Goal: Task Accomplishment & Management: Manage account settings

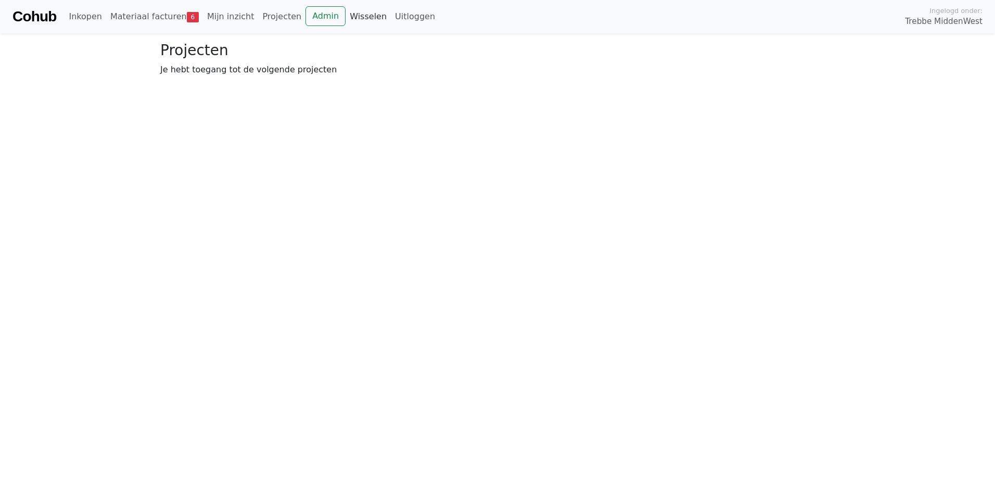
click at [345, 9] on link "Wisselen" at bounding box center [367, 16] width 45 height 21
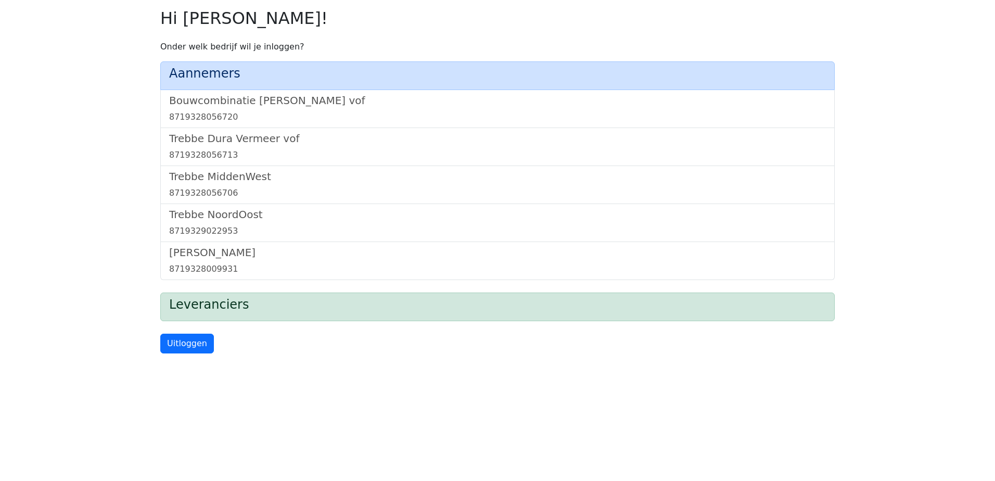
click at [272, 91] on div "Bouwcombinatie Trebbe De Nijs vof 8719328056720" at bounding box center [497, 109] width 674 height 38
click at [269, 101] on h5 "Bouwcombinatie [PERSON_NAME] vof" at bounding box center [497, 100] width 656 height 12
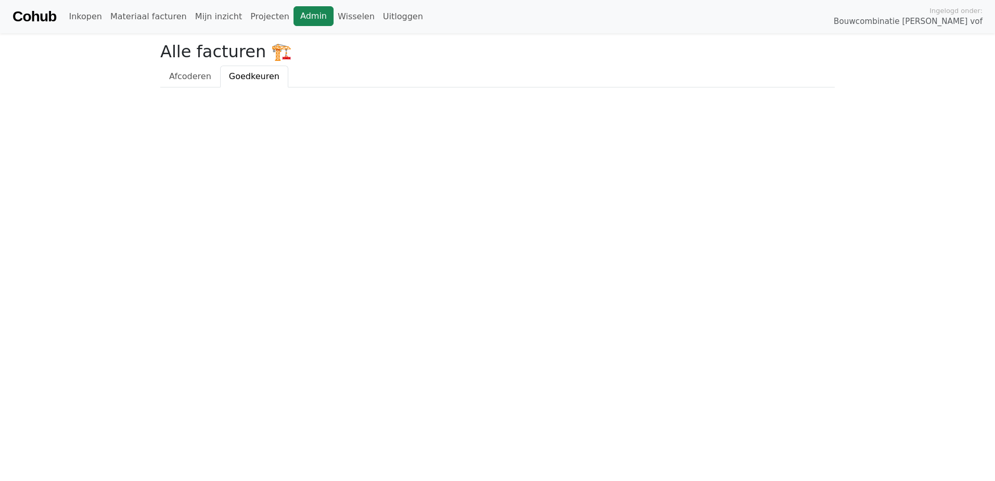
click at [293, 15] on link "Admin" at bounding box center [313, 16] width 40 height 20
click at [333, 17] on link "Wisselen" at bounding box center [355, 16] width 45 height 21
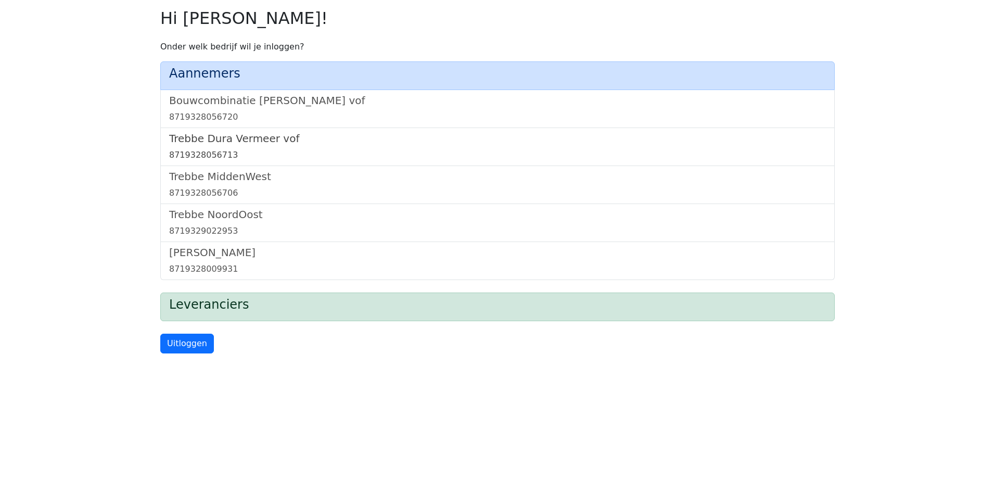
click at [225, 134] on h5 "Trebbe Dura Vermeer vof" at bounding box center [497, 138] width 656 height 12
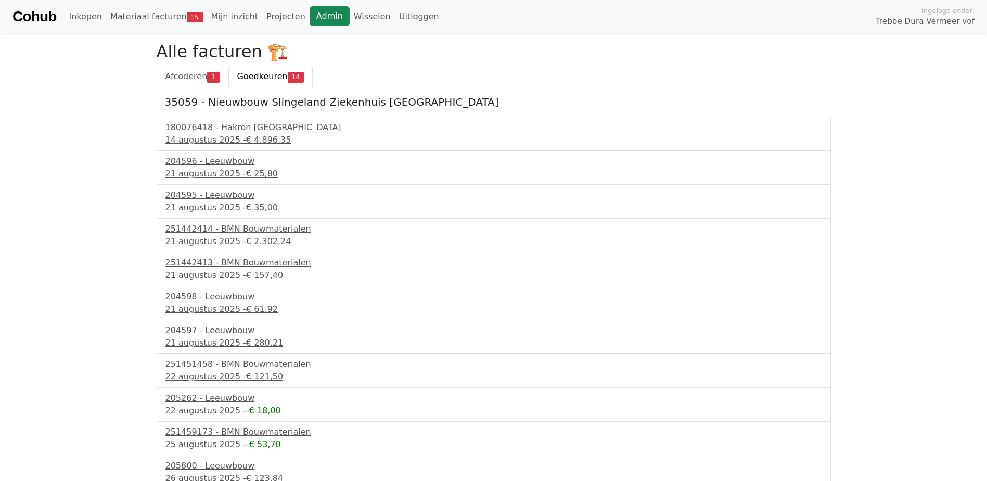
click at [320, 23] on link "Admin" at bounding box center [330, 16] width 40 height 20
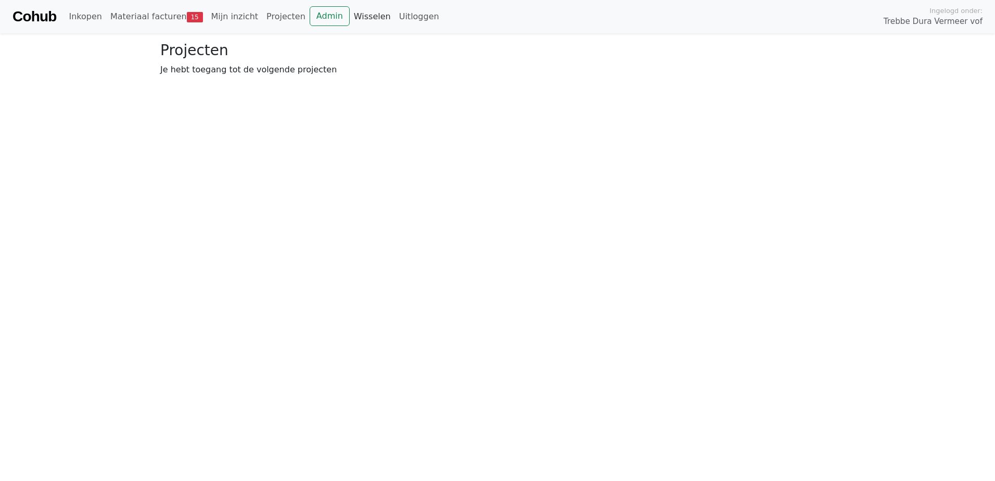
click at [350, 19] on link "Wisselen" at bounding box center [372, 16] width 45 height 21
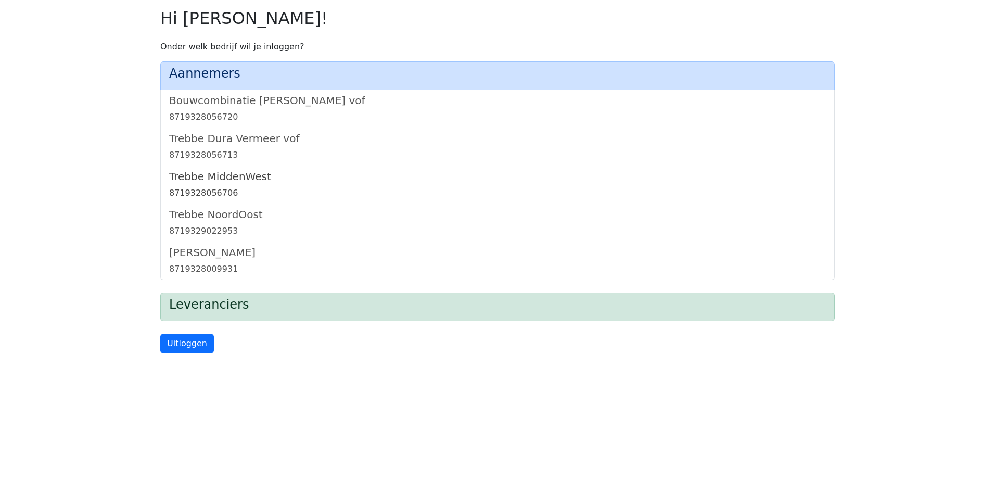
click at [216, 171] on h5 "Trebbe MiddenWest" at bounding box center [497, 176] width 656 height 12
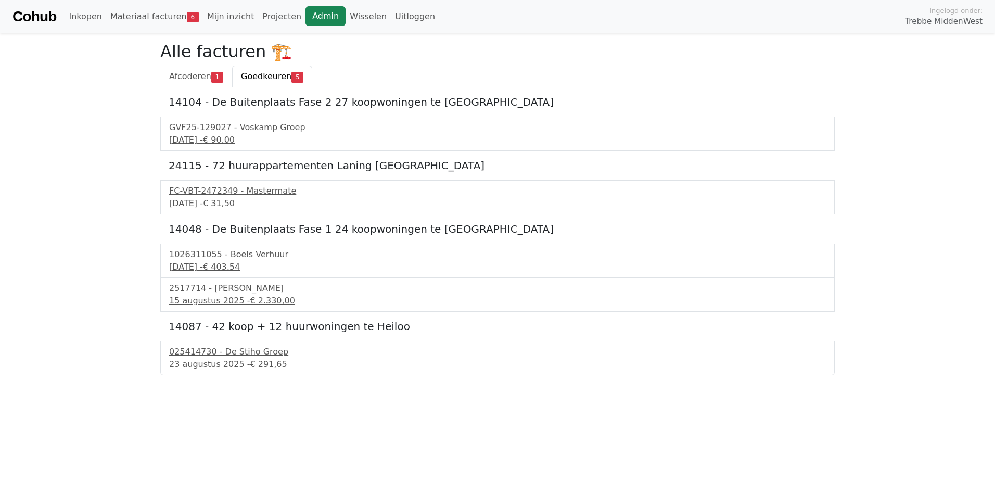
click at [305, 16] on link "Admin" at bounding box center [325, 16] width 40 height 20
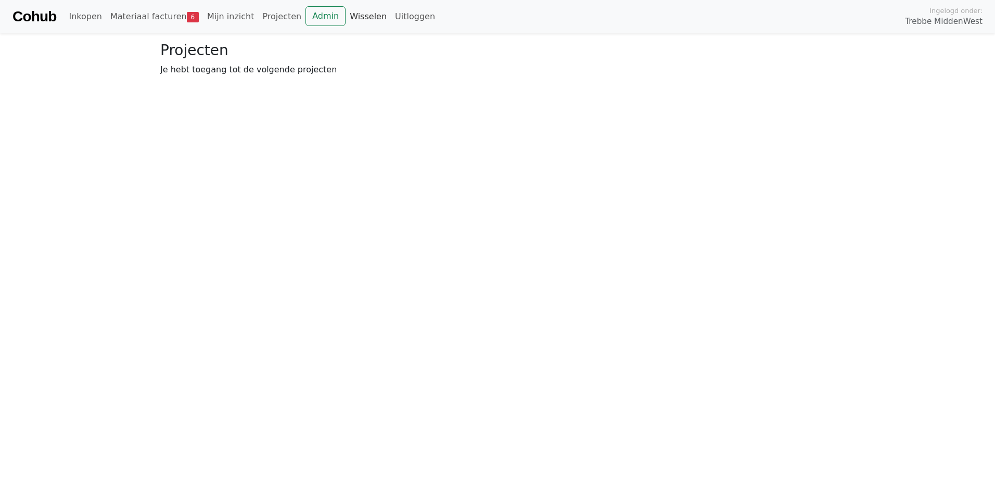
click at [345, 18] on link "Wisselen" at bounding box center [367, 16] width 45 height 21
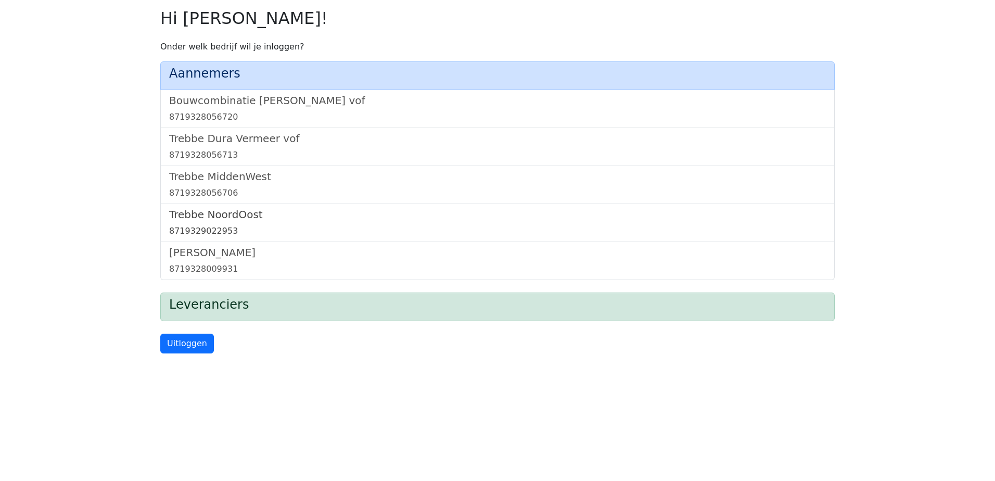
click at [215, 217] on h5 "Trebbe NoordOost" at bounding box center [497, 214] width 656 height 12
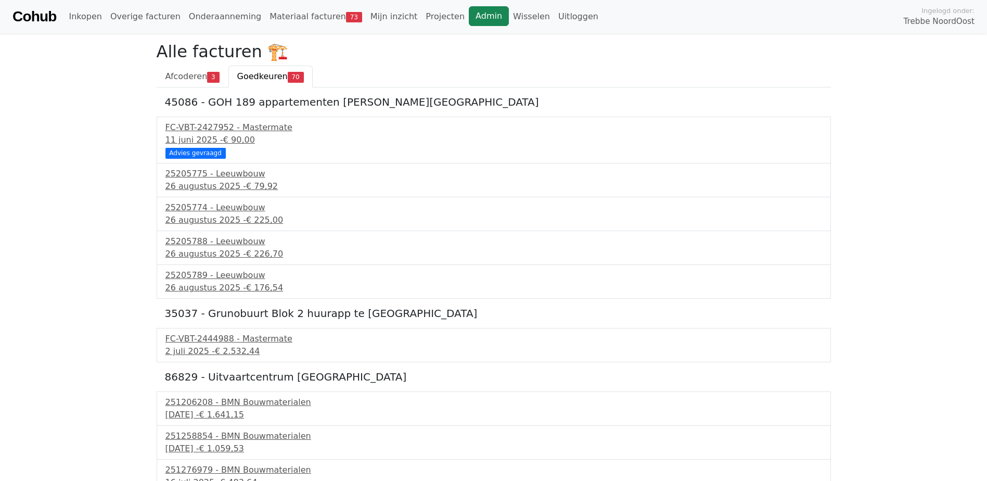
click at [469, 19] on link "Admin" at bounding box center [489, 16] width 40 height 20
click at [509, 18] on link "Wisselen" at bounding box center [531, 16] width 45 height 21
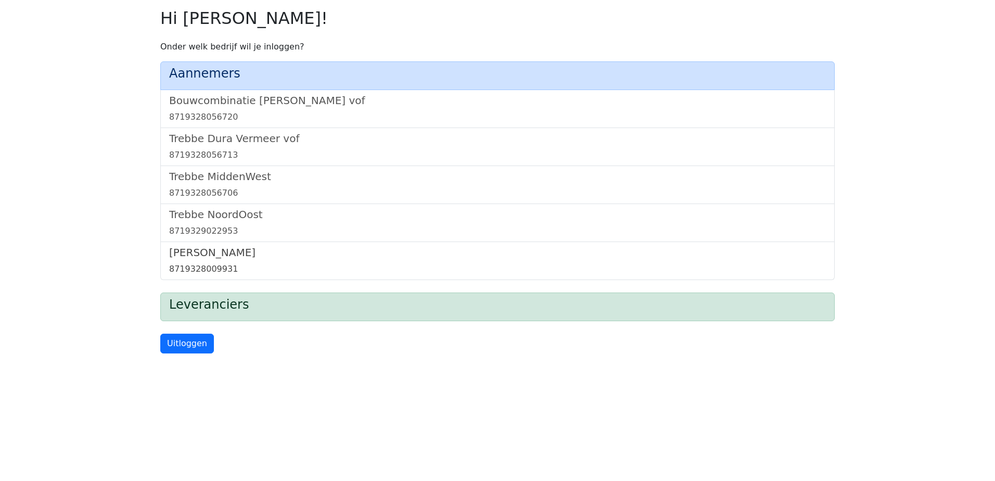
click at [204, 254] on h5 "[PERSON_NAME]" at bounding box center [497, 252] width 656 height 12
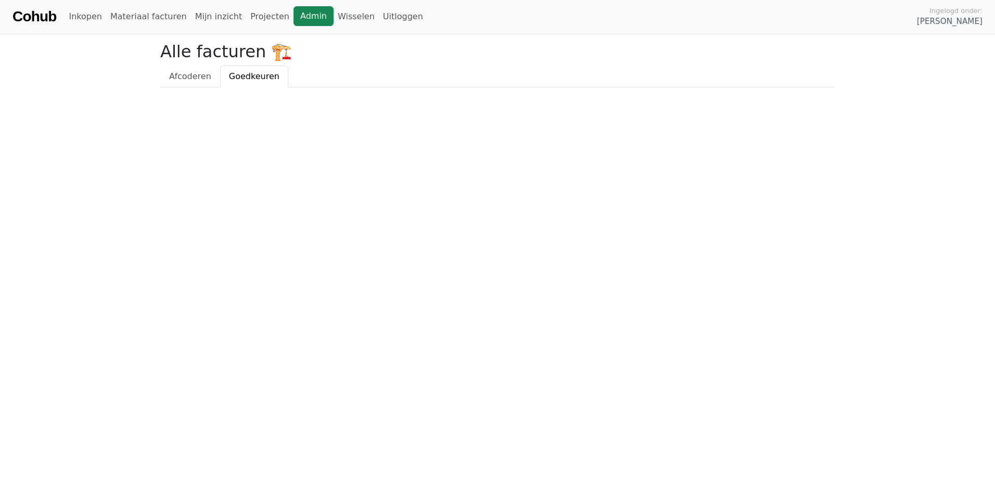
click at [293, 8] on link "Admin" at bounding box center [313, 16] width 40 height 20
click at [333, 16] on link "Wisselen" at bounding box center [355, 16] width 45 height 21
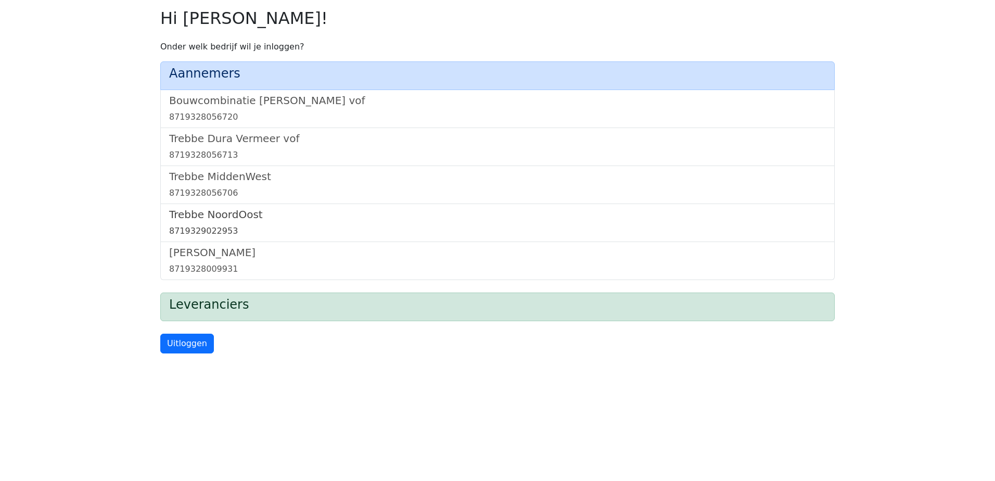
click at [228, 209] on h5 "Trebbe NoordOost" at bounding box center [497, 214] width 656 height 12
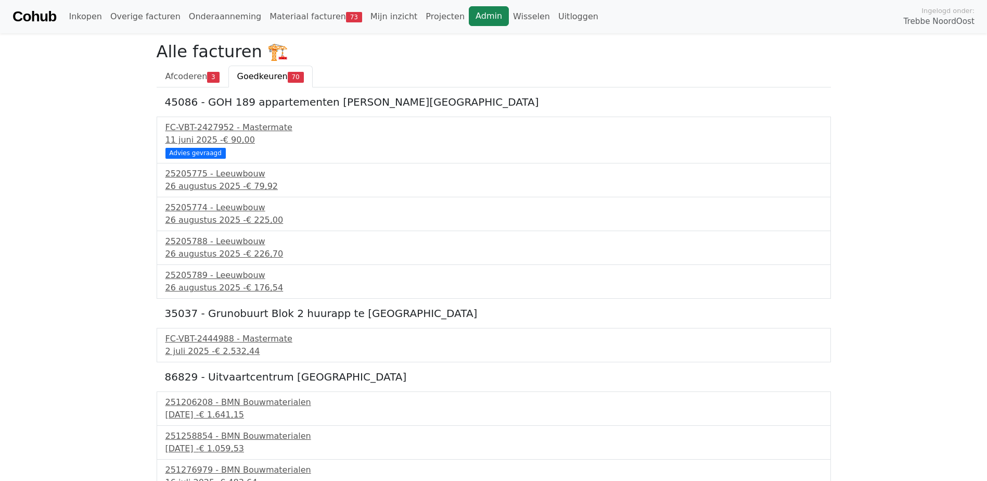
click at [469, 15] on link "Admin" at bounding box center [489, 16] width 40 height 20
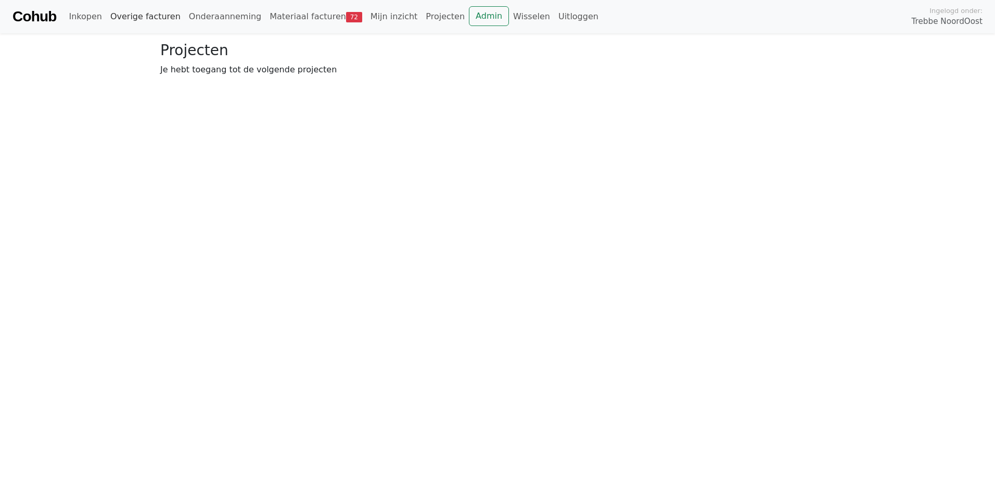
click at [145, 11] on link "Overige facturen" at bounding box center [145, 16] width 79 height 21
click at [262, 79] on link "Bij beslissers" at bounding box center [266, 77] width 72 height 22
click at [208, 76] on link "Actie vereist" at bounding box center [195, 77] width 70 height 22
click at [300, 17] on link "Materiaal facturen 72" at bounding box center [315, 16] width 101 height 21
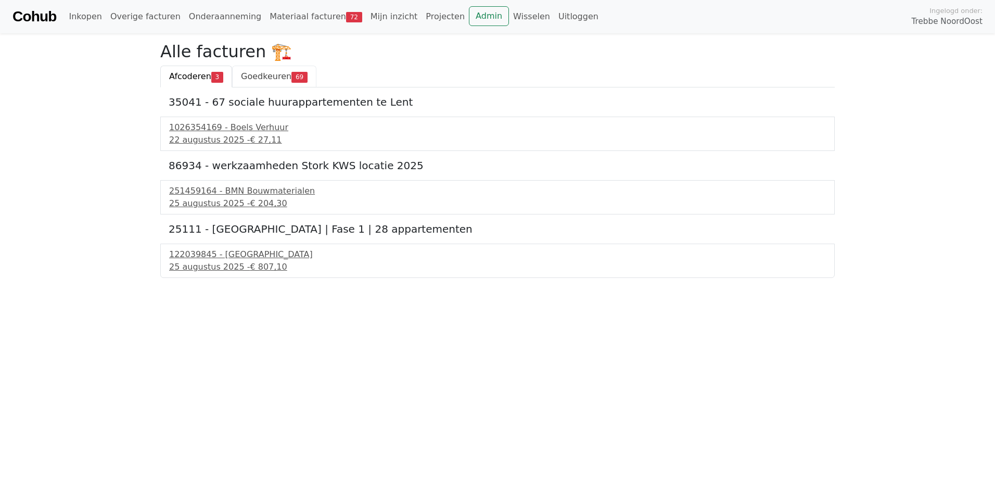
click at [260, 74] on span "Goedkeuren" at bounding box center [266, 76] width 50 height 10
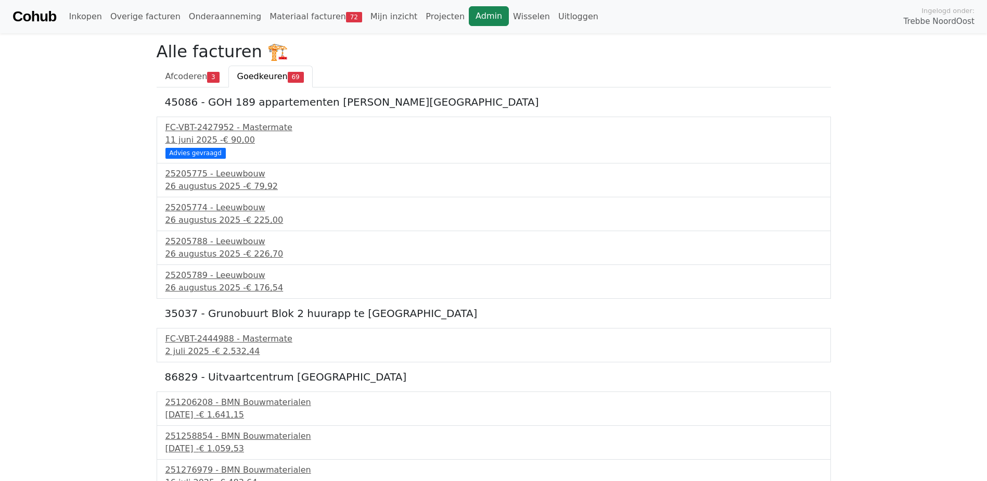
click at [469, 20] on link "Admin" at bounding box center [489, 16] width 40 height 20
